Goal: Transaction & Acquisition: Obtain resource

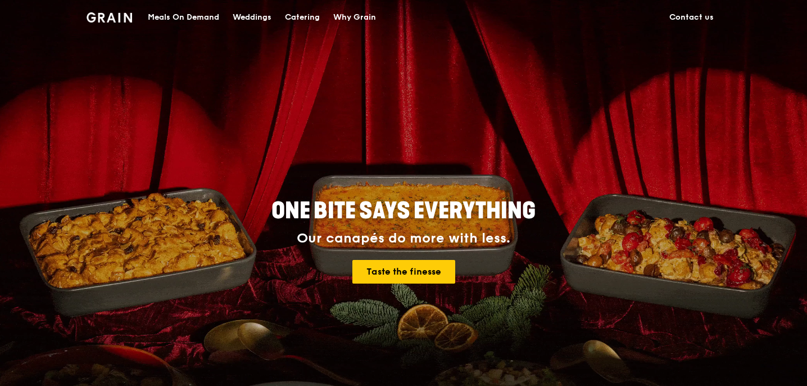
click at [307, 19] on div "Catering" at bounding box center [302, 18] width 35 height 34
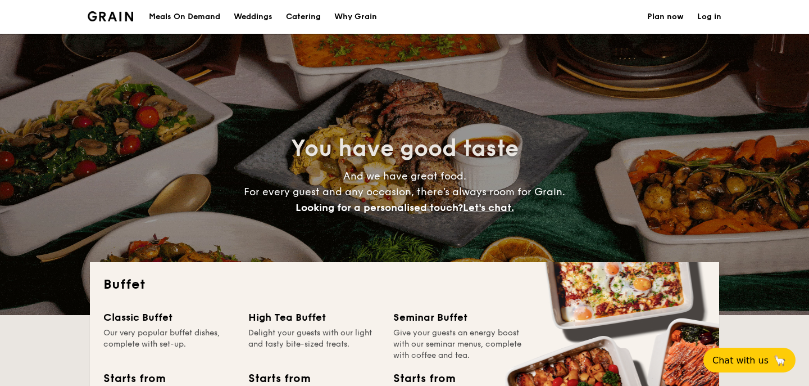
select select
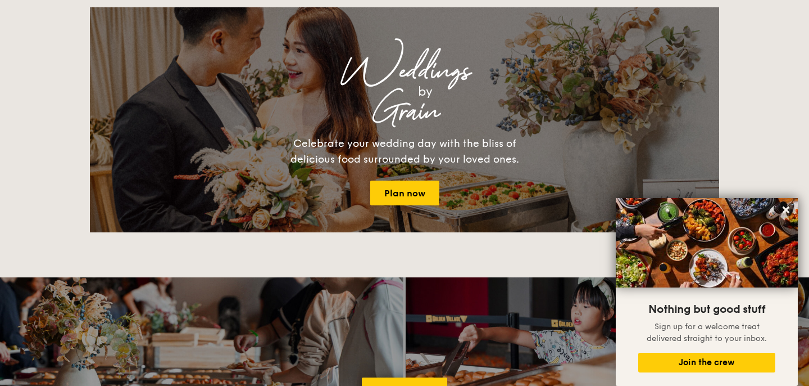
scroll to position [1255, 0]
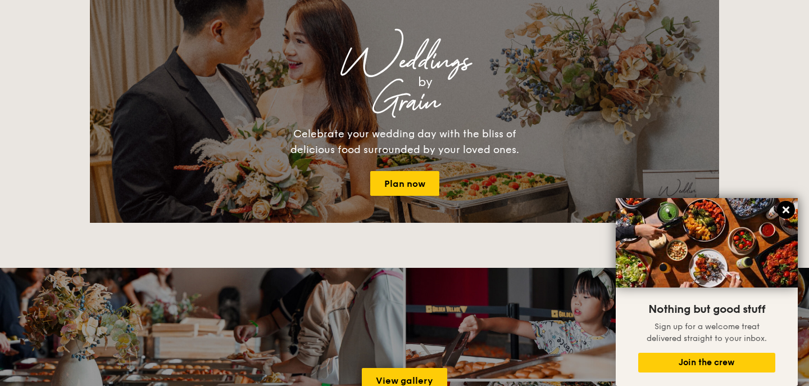
click at [786, 210] on icon at bounding box center [786, 209] width 7 height 7
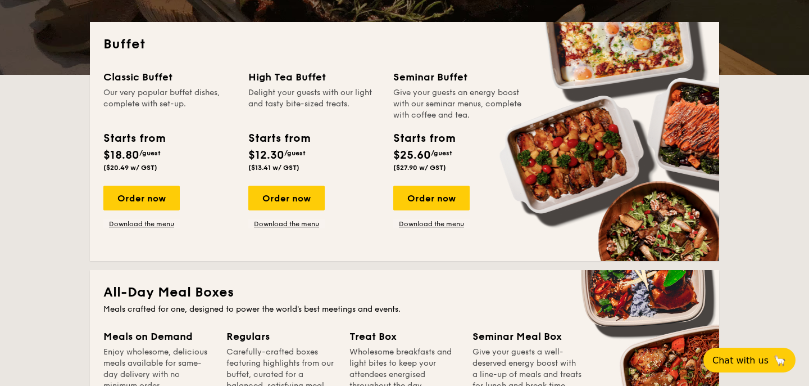
scroll to position [241, 0]
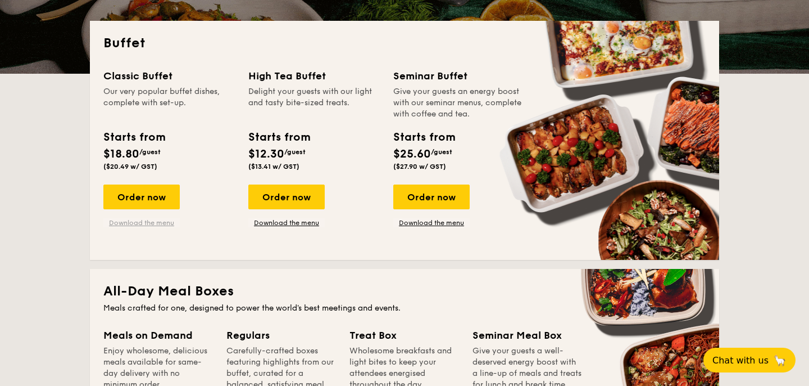
click at [137, 225] on link "Download the menu" at bounding box center [141, 222] width 76 height 9
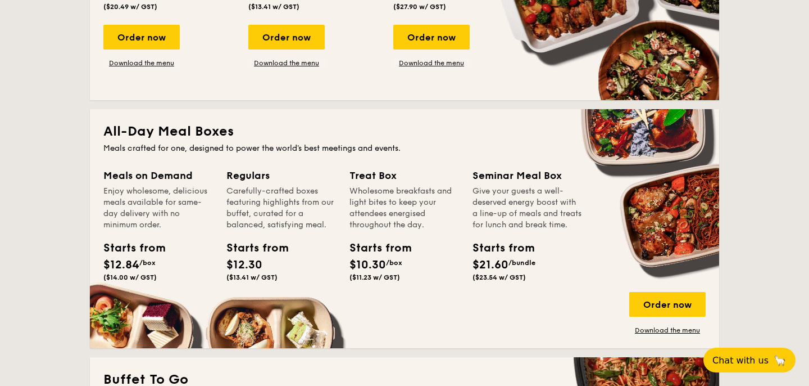
scroll to position [0, 0]
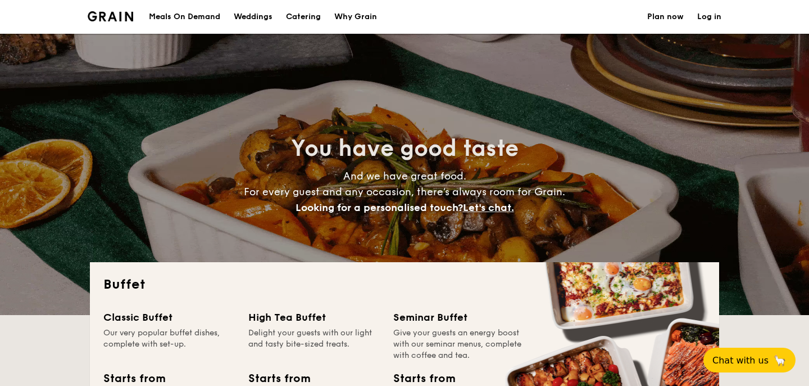
click at [113, 15] on img at bounding box center [111, 16] width 46 height 10
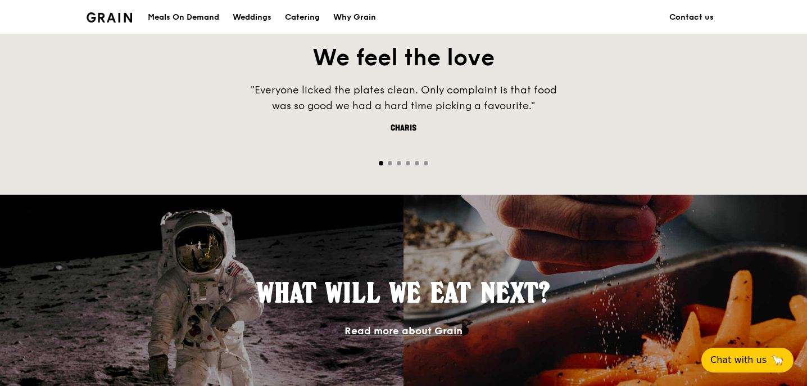
scroll to position [1035, 0]
